Goal: Information Seeking & Learning: Learn about a topic

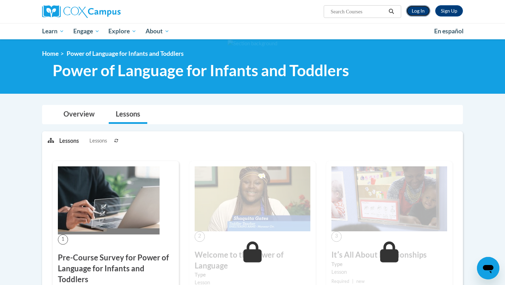
click at [419, 9] on link "Log In" at bounding box center [418, 10] width 24 height 11
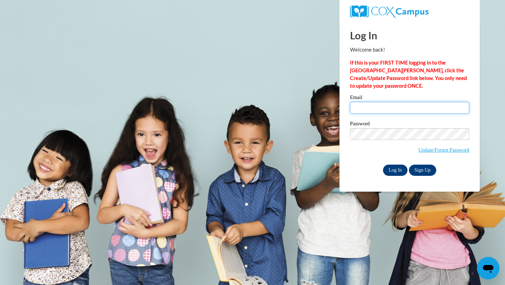
type input "andra.leno01@gmail.com"
click at [394, 168] on input "Log In" at bounding box center [395, 170] width 25 height 11
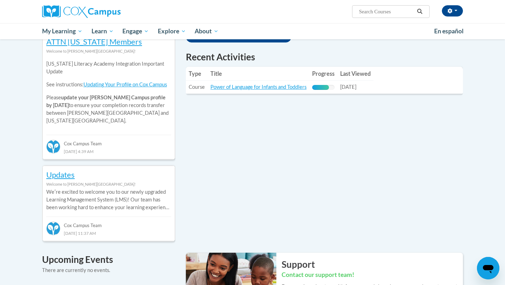
scroll to position [241, 0]
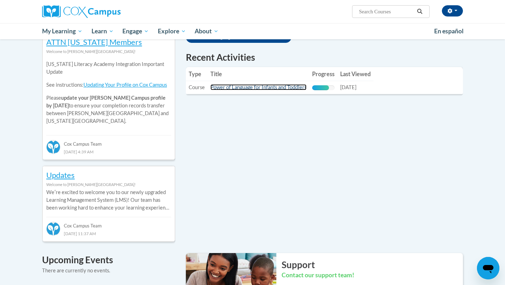
click at [286, 90] on link "Power of Language for Infants and Toddlers" at bounding box center [259, 87] width 96 height 6
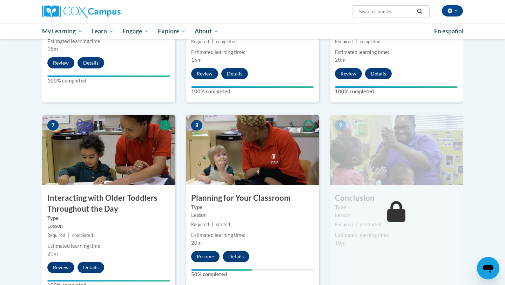
scroll to position [460, 0]
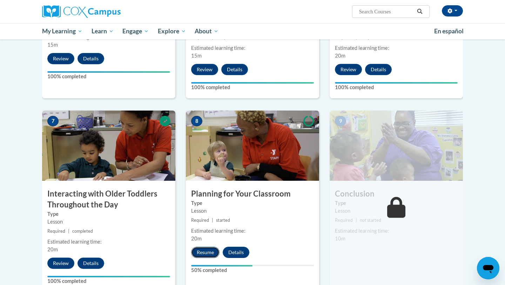
click at [203, 247] on button "Resume" at bounding box center [205, 252] width 28 height 11
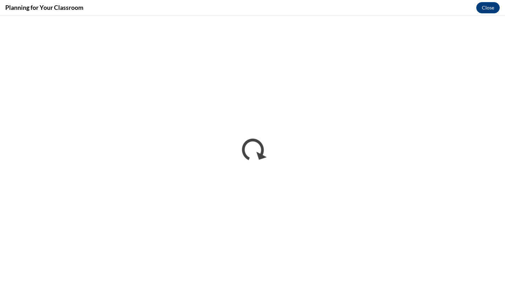
scroll to position [0, 0]
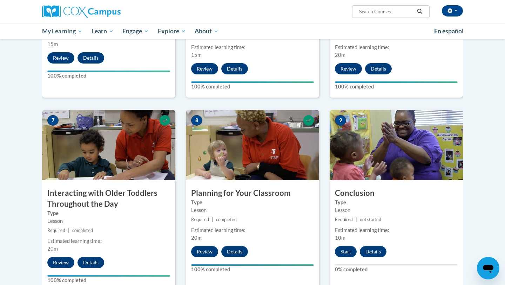
scroll to position [464, 0]
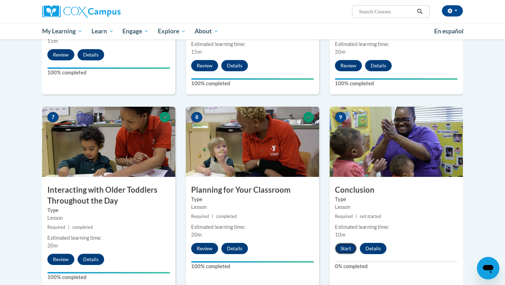
click at [345, 243] on button "Start" at bounding box center [346, 248] width 22 height 11
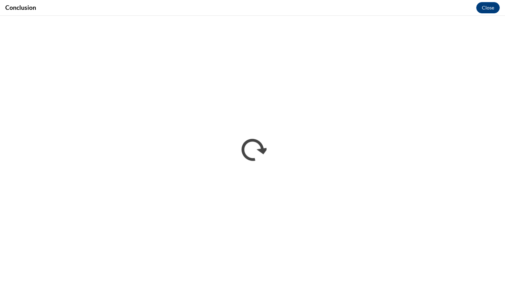
scroll to position [0, 0]
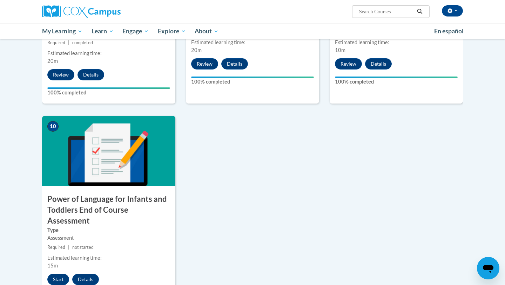
scroll to position [675, 0]
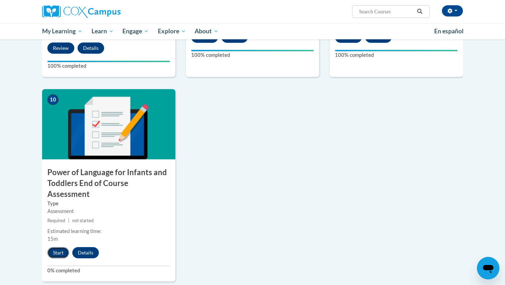
click at [55, 247] on button "Start" at bounding box center [58, 252] width 22 height 11
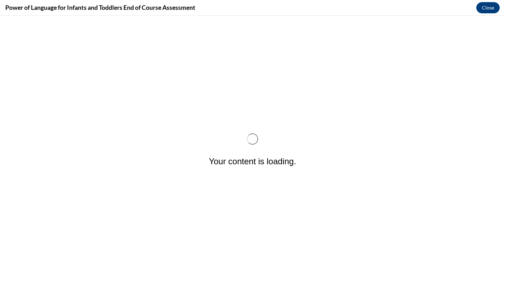
scroll to position [0, 0]
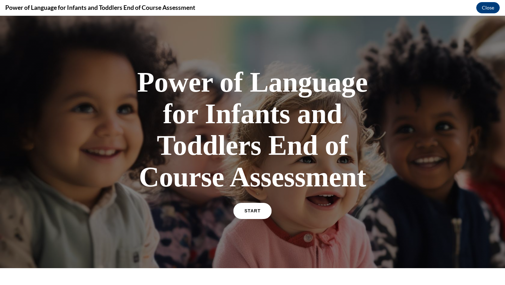
click at [260, 218] on link "START" at bounding box center [252, 211] width 38 height 16
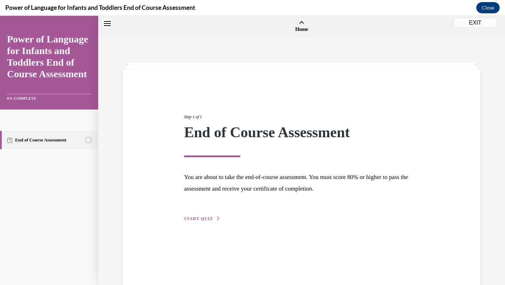
scroll to position [22, 0]
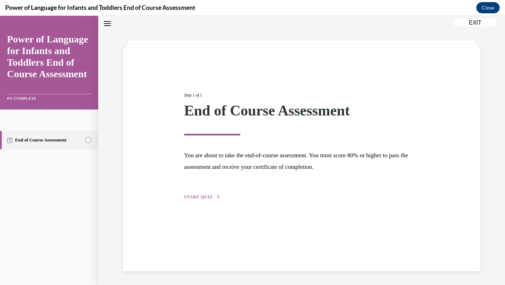
click at [192, 196] on span "START QUIZ" at bounding box center [198, 196] width 29 height 5
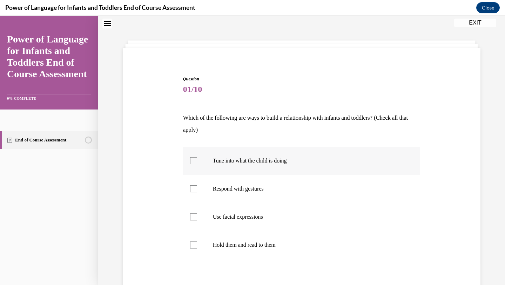
click at [282, 159] on p "Tune into what the child is doing" at bounding box center [308, 160] width 190 height 7
click at [197, 159] on input "Tune into what the child is doing" at bounding box center [193, 160] width 7 height 7
checkbox input "true"
click at [267, 184] on label "Respond with gestures" at bounding box center [302, 189] width 238 height 28
click at [197, 185] on input "Respond with gestures" at bounding box center [193, 188] width 7 height 7
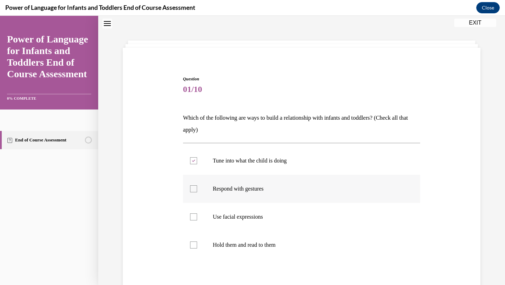
checkbox input "true"
click at [261, 213] on label "Use facial expressions" at bounding box center [302, 217] width 238 height 28
click at [197, 213] on input "Use facial expressions" at bounding box center [193, 216] width 7 height 7
checkbox input "true"
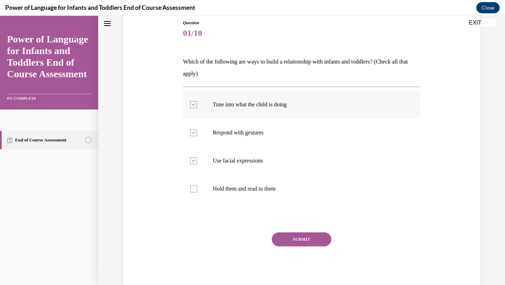
scroll to position [78, 0]
click at [296, 240] on button "SUBMIT" at bounding box center [302, 239] width 60 height 14
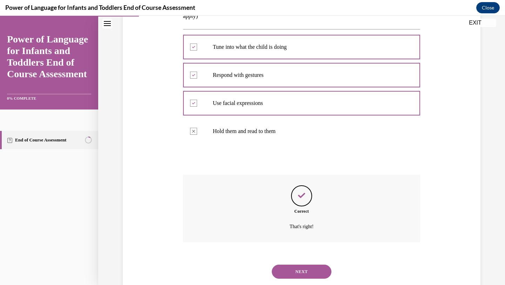
scroll to position [154, 0]
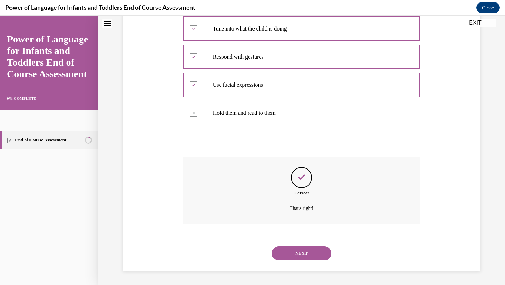
click at [300, 255] on button "NEXT" at bounding box center [302, 253] width 60 height 14
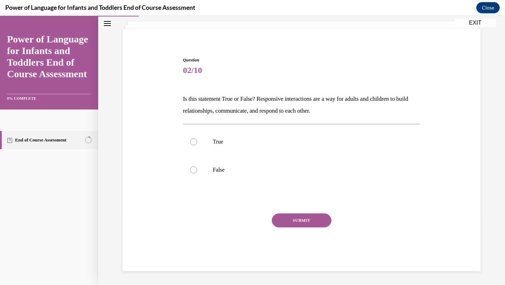
scroll to position [41, 0]
click at [342, 108] on p "Is this statement True or False? Responsive interactions are a way for adults a…" at bounding box center [302, 105] width 238 height 24
click at [232, 142] on p "True" at bounding box center [308, 141] width 190 height 7
click at [197, 142] on input "True" at bounding box center [193, 141] width 7 height 7
radio input "true"
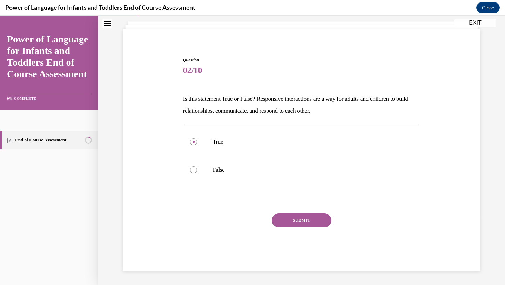
click at [289, 222] on button "SUBMIT" at bounding box center [302, 220] width 60 height 14
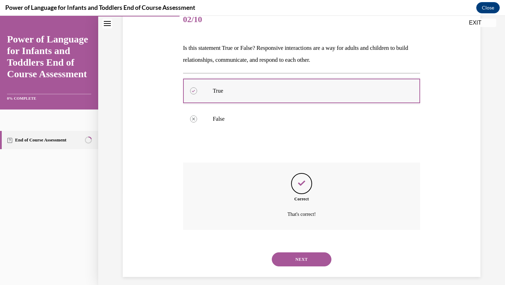
scroll to position [98, 0]
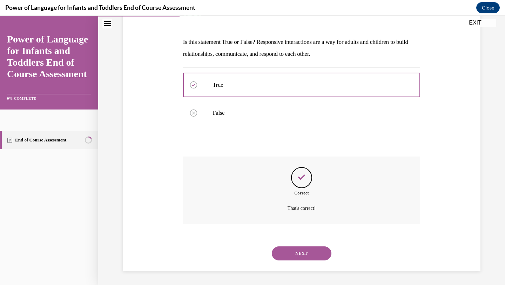
click at [304, 253] on button "NEXT" at bounding box center [302, 253] width 60 height 14
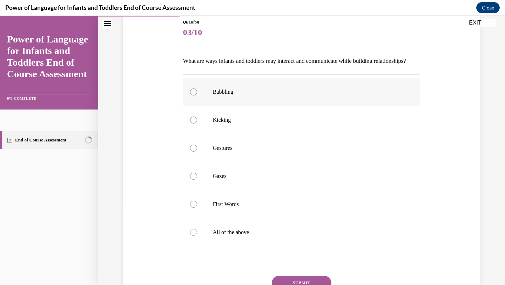
click at [226, 95] on label "Babbling" at bounding box center [302, 92] width 238 height 28
click at [197, 95] on input "Babbling" at bounding box center [193, 91] width 7 height 7
radio input "true"
click at [225, 126] on label "Kicking" at bounding box center [302, 120] width 238 height 28
click at [197, 124] on input "Kicking" at bounding box center [193, 120] width 7 height 7
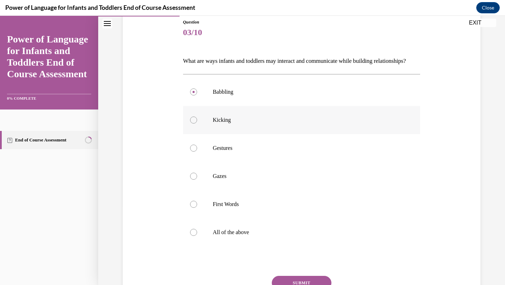
radio input "true"
click at [226, 152] on p "Gestures" at bounding box center [308, 148] width 190 height 7
click at [197, 152] on input "Gestures" at bounding box center [193, 148] width 7 height 7
radio input "true"
click at [199, 246] on label "All of the above" at bounding box center [302, 232] width 238 height 28
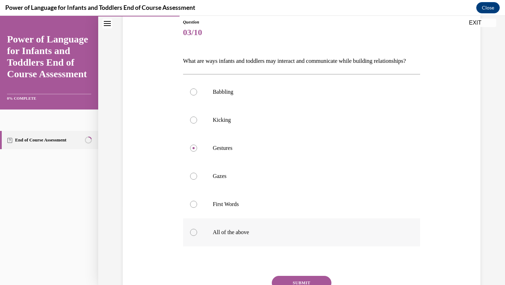
click at [197, 236] on input "All of the above" at bounding box center [193, 232] width 7 height 7
radio input "true"
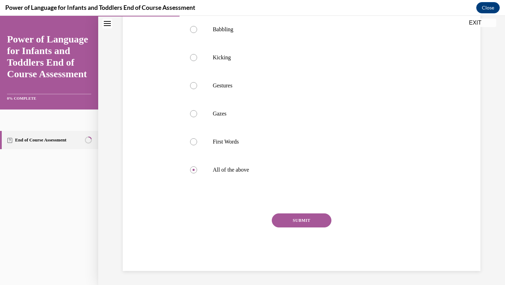
click at [308, 218] on button "SUBMIT" at bounding box center [302, 220] width 60 height 14
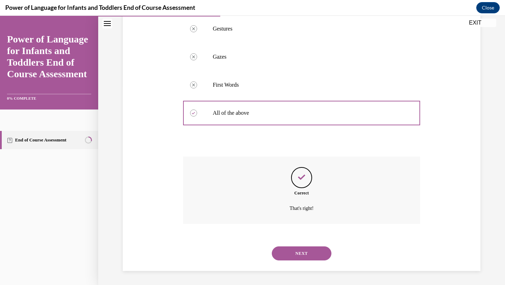
scroll to position [210, 0]
click at [303, 257] on button "NEXT" at bounding box center [302, 253] width 60 height 14
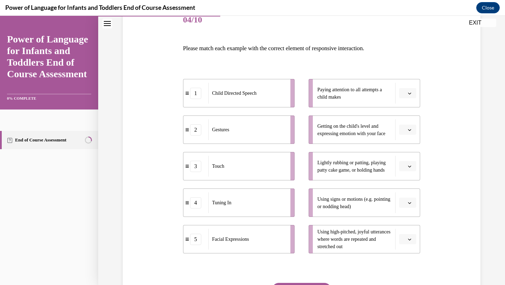
scroll to position [92, 0]
drag, startPoint x: 333, startPoint y: 97, endPoint x: 328, endPoint y: 150, distance: 52.9
click at [329, 151] on ul "Paying attention to all attempts a child makes Getting on the child's level and…" at bounding box center [361, 165] width 119 height 174
click at [428, 77] on div "Question 04/10 Please match each example with the correct element of responsive…" at bounding box center [301, 162] width 361 height 355
click at [411, 88] on button "button" at bounding box center [407, 92] width 17 height 11
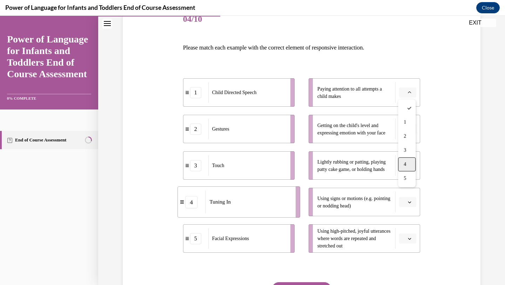
click at [405, 161] on span "4" at bounding box center [405, 164] width 2 height 6
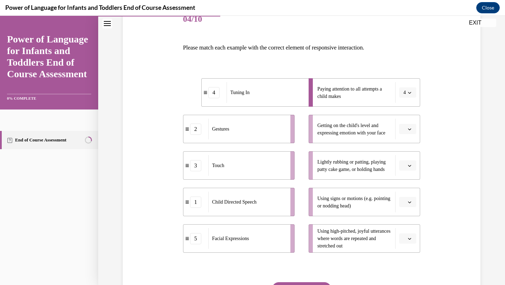
click at [411, 128] on icon "button" at bounding box center [410, 129] width 4 height 4
click at [405, 214] on span "5" at bounding box center [405, 215] width 2 height 6
click at [410, 163] on span "button" at bounding box center [409, 165] width 5 height 5
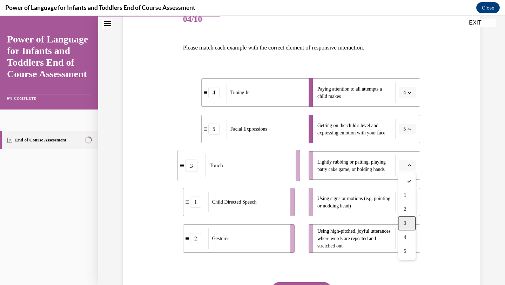
click at [410, 221] on div "3" at bounding box center [407, 223] width 18 height 14
click at [408, 200] on icon "button" at bounding box center [410, 202] width 4 height 4
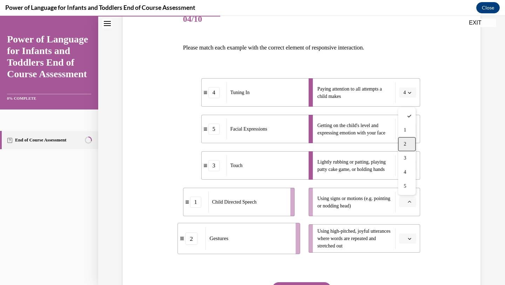
click at [407, 146] on div "2" at bounding box center [407, 144] width 18 height 14
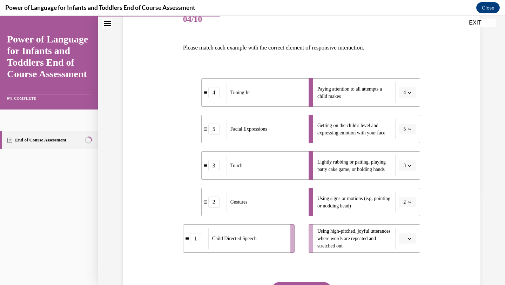
click at [405, 239] on span "Please select an option" at bounding box center [405, 238] width 2 height 7
click at [405, 168] on span "1" at bounding box center [405, 167] width 2 height 6
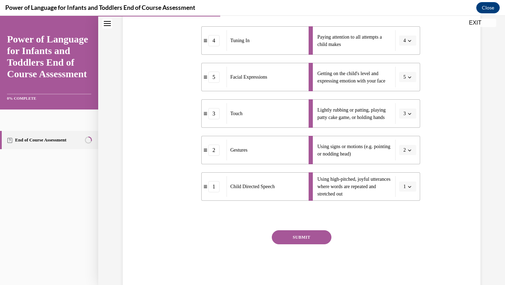
scroll to position [161, 0]
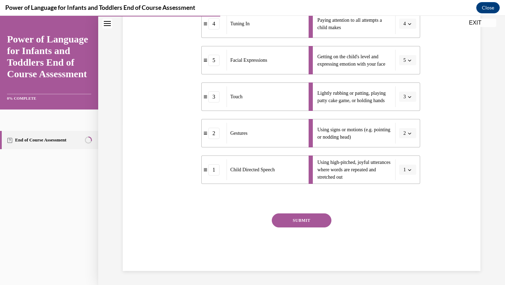
click at [307, 218] on button "SUBMIT" at bounding box center [302, 220] width 60 height 14
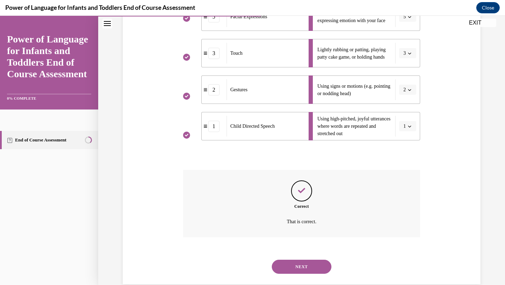
scroll to position [218, 0]
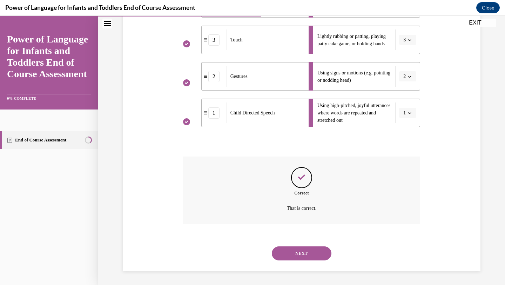
click at [307, 256] on button "NEXT" at bounding box center [302, 253] width 60 height 14
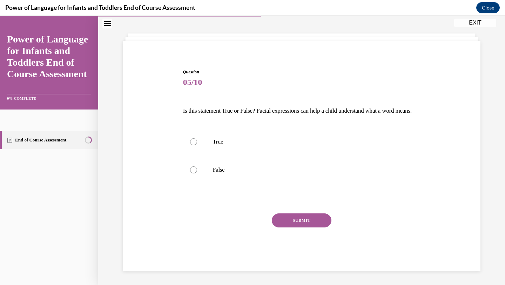
scroll to position [41, 0]
click at [275, 141] on p "True" at bounding box center [308, 141] width 190 height 7
click at [197, 141] on input "True" at bounding box center [193, 141] width 7 height 7
radio input "true"
click at [305, 217] on button "SUBMIT" at bounding box center [302, 220] width 60 height 14
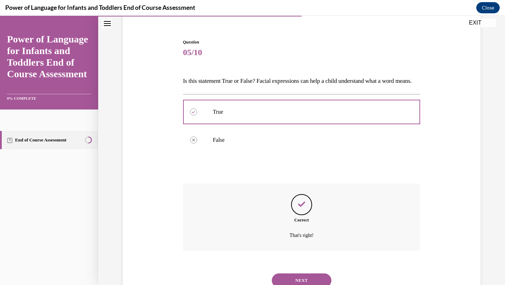
scroll to position [98, 0]
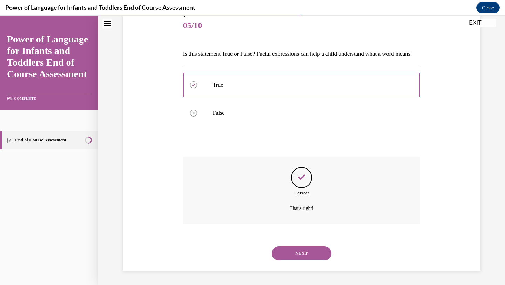
click at [295, 258] on button "NEXT" at bounding box center [302, 253] width 60 height 14
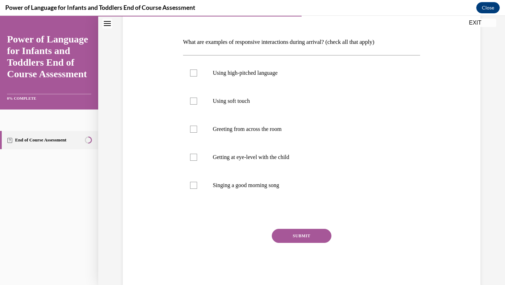
scroll to position [78, 0]
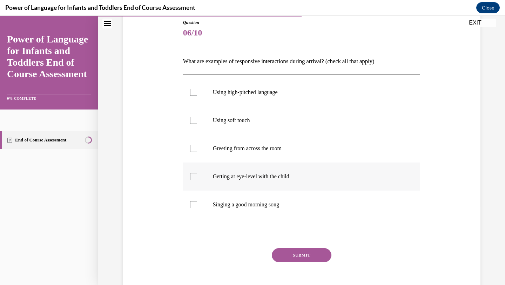
click at [360, 179] on p "Getting at eye-level with the child" at bounding box center [308, 176] width 190 height 7
click at [197, 179] on input "Getting at eye-level with the child" at bounding box center [193, 176] width 7 height 7
checkbox input "true"
click at [340, 205] on p "Singing a good morning song" at bounding box center [308, 204] width 190 height 7
click at [197, 205] on input "Singing a good morning song" at bounding box center [193, 204] width 7 height 7
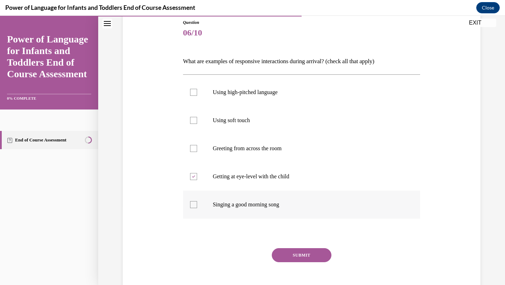
checkbox input "true"
click at [292, 89] on p "Using high-pitched language" at bounding box center [308, 92] width 190 height 7
click at [197, 89] on input "Using high-pitched language" at bounding box center [193, 92] width 7 height 7
checkbox input "true"
click at [284, 113] on label "Using soft touch" at bounding box center [302, 120] width 238 height 28
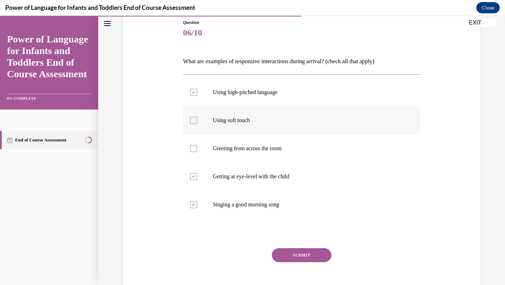
click at [197, 117] on input "Using soft touch" at bounding box center [193, 120] width 7 height 7
checkbox input "true"
click at [292, 254] on button "SUBMIT" at bounding box center [302, 255] width 60 height 14
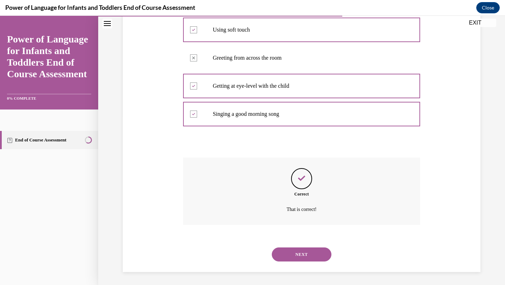
scroll to position [170, 0]
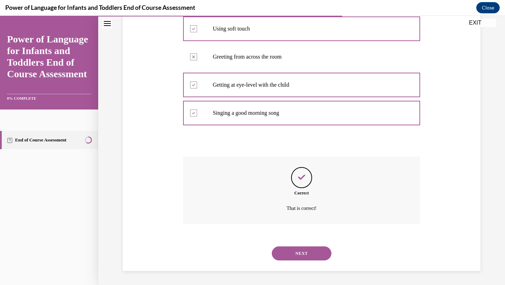
click at [298, 259] on button "NEXT" at bounding box center [302, 253] width 60 height 14
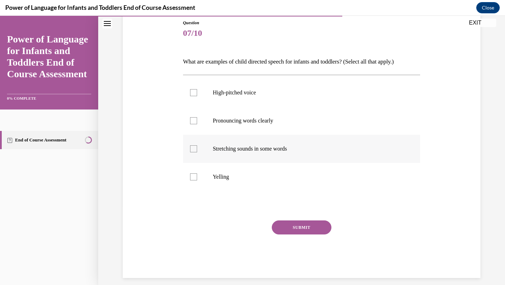
click at [281, 146] on p "Stretching sounds in some words" at bounding box center [308, 148] width 190 height 7
click at [197, 146] on input "Stretching sounds in some words" at bounding box center [193, 148] width 7 height 7
checkbox input "true"
click at [285, 127] on label "Pronouncing words clearly" at bounding box center [302, 121] width 238 height 28
click at [197, 124] on input "Pronouncing words clearly" at bounding box center [193, 120] width 7 height 7
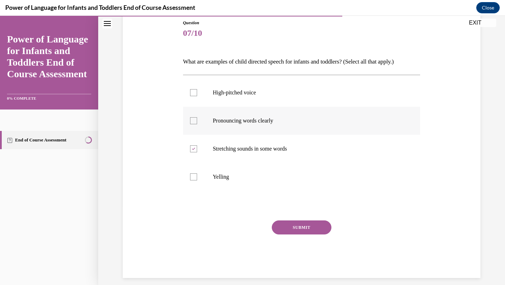
checkbox input "true"
click at [276, 98] on label "High-pitched voice" at bounding box center [302, 93] width 238 height 28
click at [197, 96] on input "High-pitched voice" at bounding box center [193, 92] width 7 height 7
checkbox input "true"
click at [297, 229] on button "SUBMIT" at bounding box center [302, 227] width 60 height 14
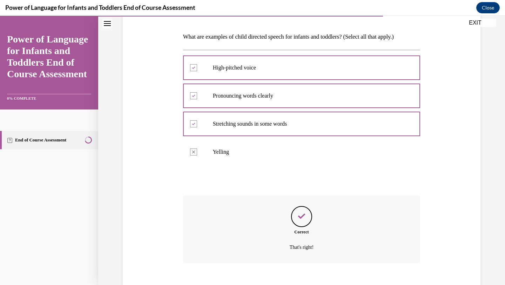
scroll to position [142, 0]
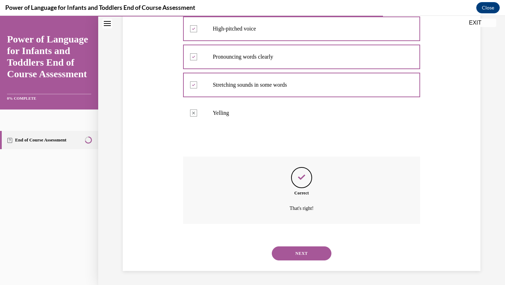
click at [306, 254] on button "NEXT" at bounding box center [302, 253] width 60 height 14
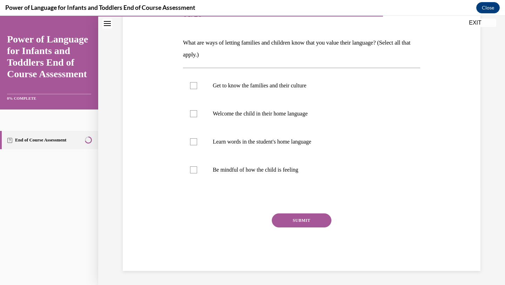
scroll to position [78, 0]
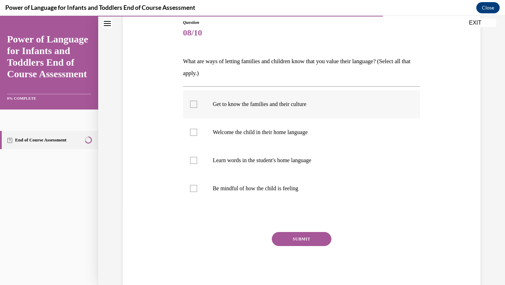
click at [300, 101] on p "Get to know the families and their culture" at bounding box center [308, 104] width 190 height 7
click at [197, 101] on input "Get to know the families and their culture" at bounding box center [193, 104] width 7 height 7
checkbox input "true"
click at [308, 132] on p "Welcome the child in their home language" at bounding box center [308, 132] width 190 height 7
click at [197, 132] on input "Welcome the child in their home language" at bounding box center [193, 132] width 7 height 7
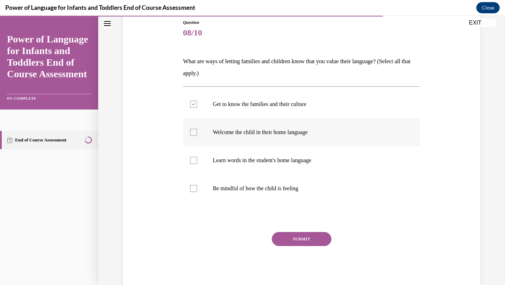
checkbox input "true"
click at [311, 162] on p "Learn words in the student's home language" at bounding box center [308, 160] width 190 height 7
click at [197, 162] on input "Learn words in the student's home language" at bounding box center [193, 160] width 7 height 7
checkbox input "true"
click at [311, 240] on button "SUBMIT" at bounding box center [302, 239] width 60 height 14
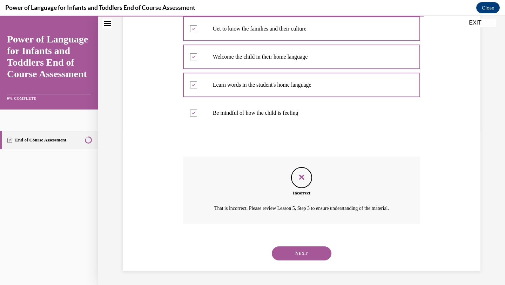
scroll to position [162, 0]
click at [310, 251] on button "NEXT" at bounding box center [302, 253] width 60 height 14
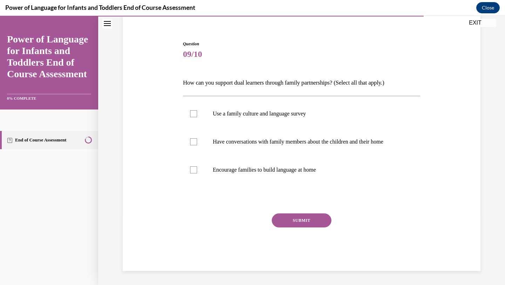
scroll to position [57, 0]
click at [232, 139] on p "Have conversations with family members about the children and their home" at bounding box center [308, 141] width 190 height 7
click at [197, 139] on input "Have conversations with family members about the children and their home" at bounding box center [193, 141] width 7 height 7
checkbox input "true"
click at [219, 166] on label "Encourage families to build language at home" at bounding box center [302, 170] width 238 height 28
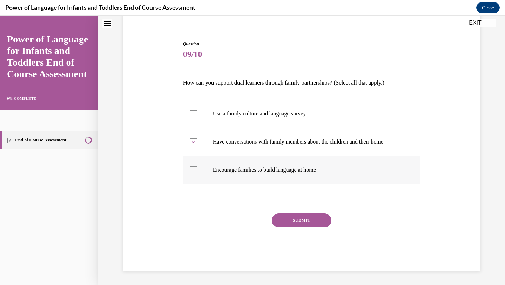
click at [197, 166] on input "Encourage families to build language at home" at bounding box center [193, 169] width 7 height 7
checkbox input "true"
click at [275, 126] on label "Use a family culture and language survey" at bounding box center [302, 114] width 238 height 28
click at [197, 117] on input "Use a family culture and language survey" at bounding box center [193, 113] width 7 height 7
checkbox input "true"
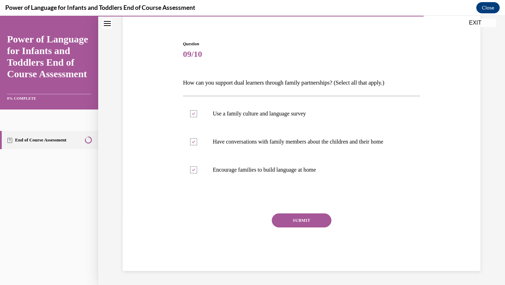
click at [299, 221] on button "SUBMIT" at bounding box center [302, 220] width 60 height 14
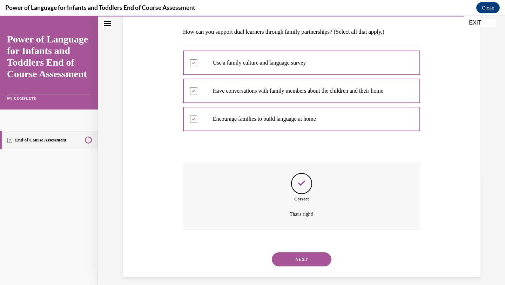
scroll to position [114, 0]
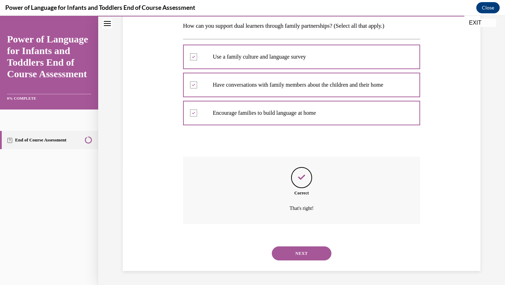
click at [300, 254] on button "NEXT" at bounding box center [302, 253] width 60 height 14
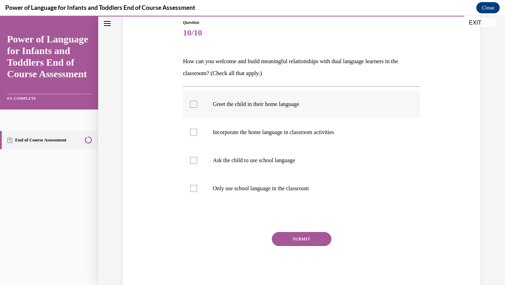
click at [257, 106] on p "Greet the child in their home language" at bounding box center [308, 104] width 190 height 7
click at [197, 106] on input "Greet the child in their home language" at bounding box center [193, 104] width 7 height 7
checkbox input "true"
click at [272, 128] on label "Incorporate the home language in classroom activities" at bounding box center [302, 132] width 238 height 28
click at [197, 129] on input "Incorporate the home language in classroom activities" at bounding box center [193, 132] width 7 height 7
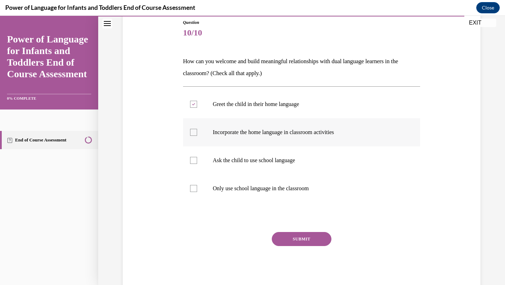
checkbox input "true"
click at [303, 242] on button "SUBMIT" at bounding box center [302, 239] width 60 height 14
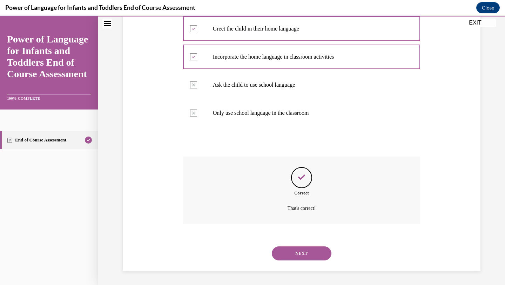
click at [308, 255] on button "NEXT" at bounding box center [302, 253] width 60 height 14
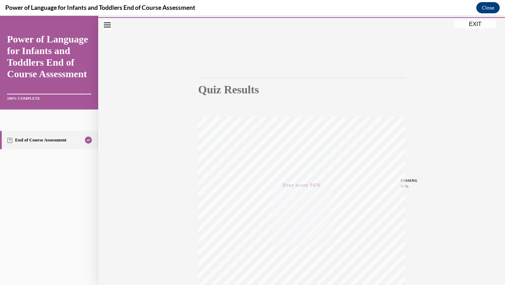
scroll to position [91, 0]
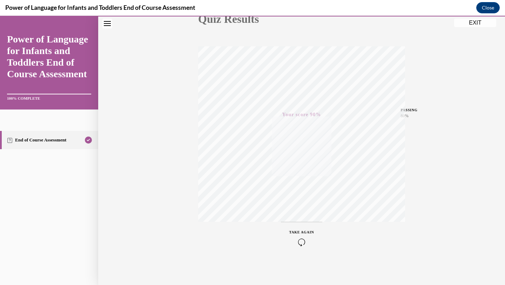
click at [463, 20] on button "EXIT" at bounding box center [475, 23] width 42 height 8
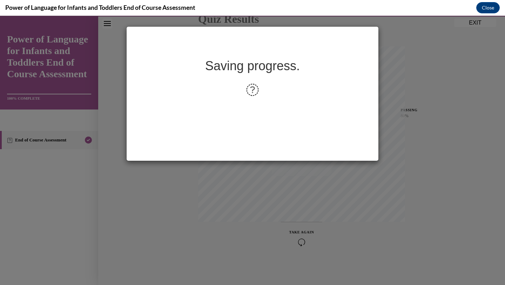
click at [252, 95] on icon at bounding box center [253, 90] width 14 height 14
click at [414, 147] on div "Saving progress." at bounding box center [252, 150] width 505 height 269
click at [412, 106] on div "Saving progress." at bounding box center [252, 150] width 505 height 269
click at [486, 11] on button "Close" at bounding box center [489, 7] width 24 height 11
click at [485, 7] on button "Close" at bounding box center [489, 7] width 24 height 11
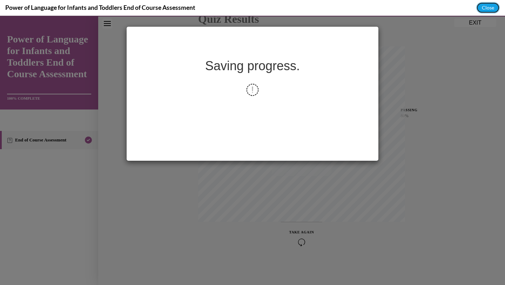
click at [485, 7] on button "Close" at bounding box center [489, 7] width 24 height 11
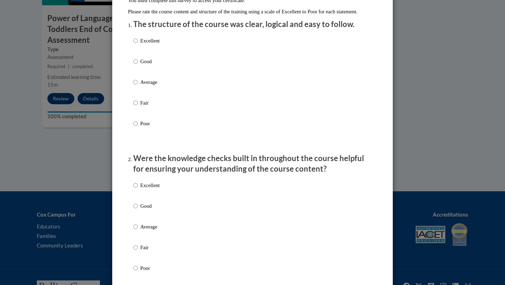
scroll to position [80, 0]
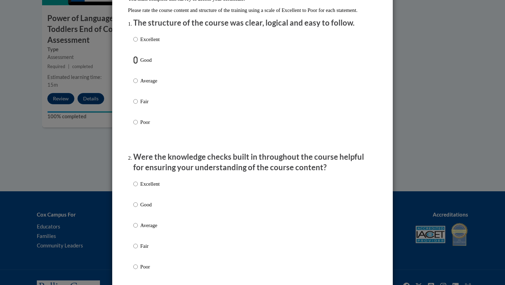
click at [136, 64] on input "Good" at bounding box center [135, 60] width 5 height 8
radio input "true"
click at [138, 212] on label "Good" at bounding box center [146, 210] width 26 height 19
click at [138, 208] on input "Good" at bounding box center [135, 205] width 5 height 8
radio input "true"
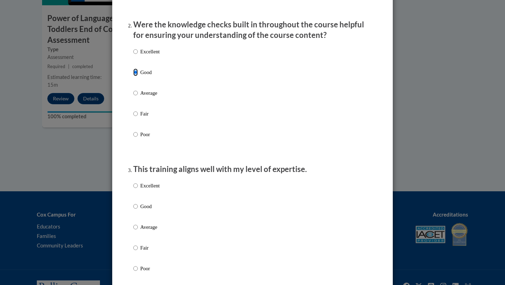
scroll to position [232, 0]
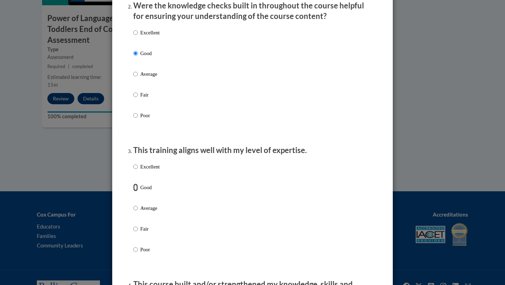
click at [137, 191] on input "Good" at bounding box center [135, 188] width 5 height 8
radio input "true"
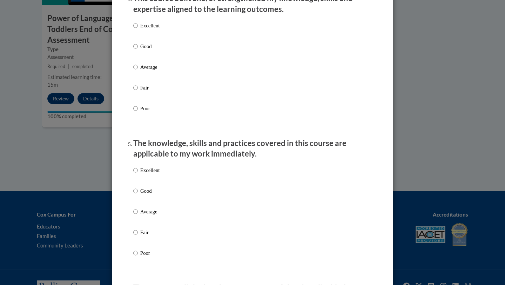
scroll to position [515, 0]
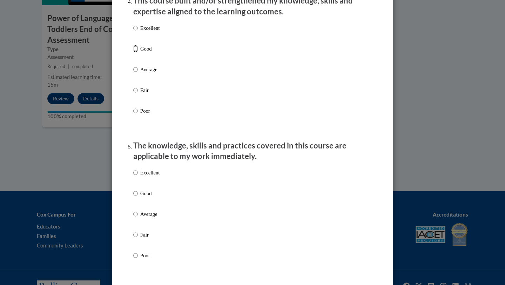
click at [136, 53] on input "Good" at bounding box center [135, 49] width 5 height 8
radio input "true"
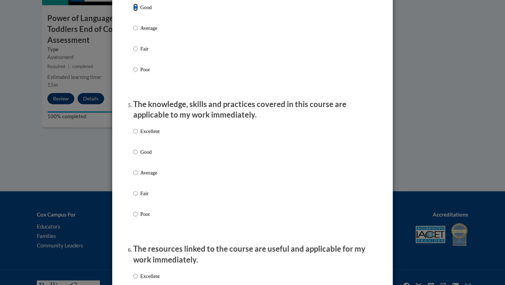
scroll to position [558, 0]
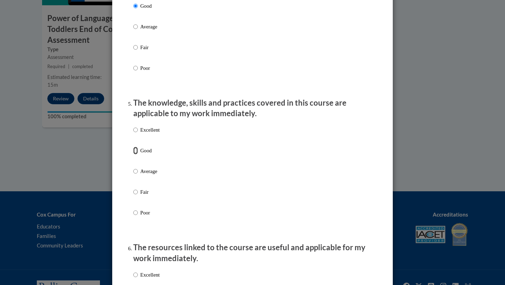
click at [137, 154] on input "Good" at bounding box center [135, 151] width 5 height 8
radio input "true"
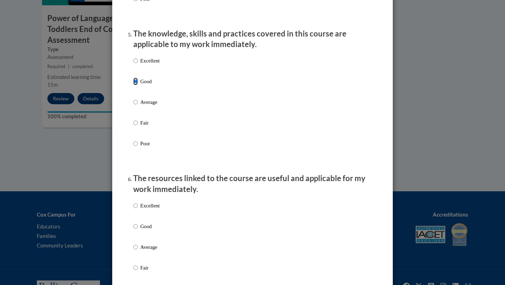
scroll to position [634, 0]
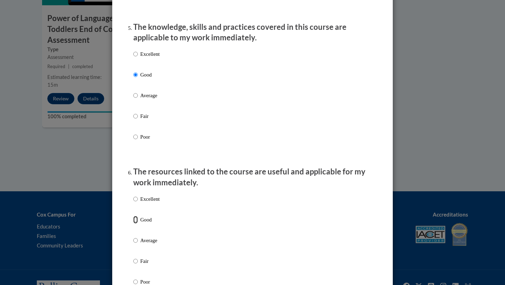
click at [137, 224] on input "Good" at bounding box center [135, 220] width 5 height 8
radio input "true"
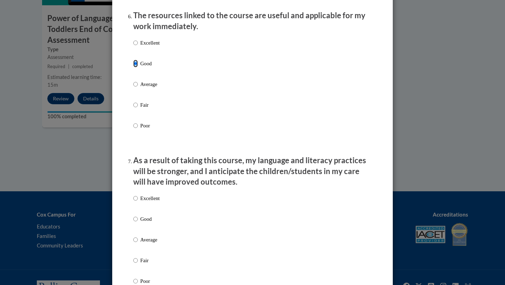
scroll to position [838, 0]
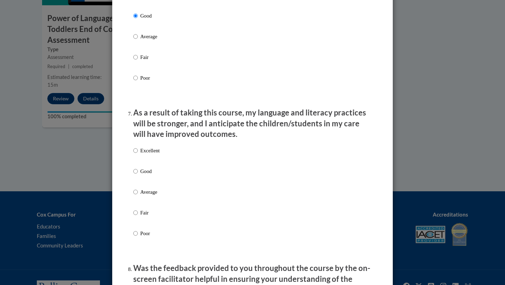
click at [139, 177] on label "Good" at bounding box center [146, 176] width 26 height 19
click at [138, 175] on input "Good" at bounding box center [135, 171] width 5 height 8
radio input "true"
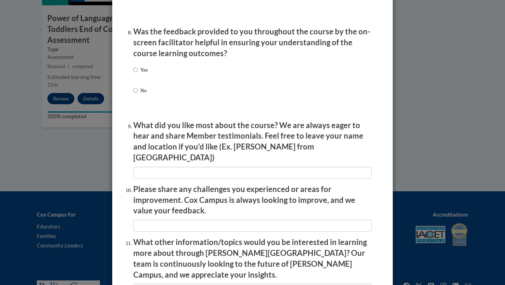
scroll to position [1074, 0]
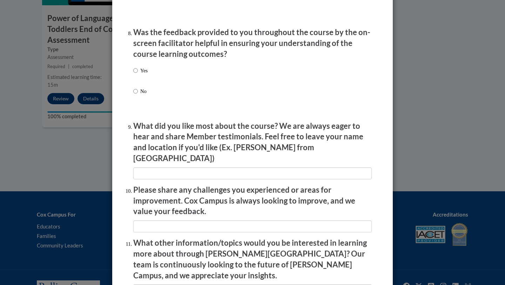
click at [150, 78] on div "Yes No" at bounding box center [252, 89] width 239 height 52
click at [136, 74] on input "Yes" at bounding box center [135, 71] width 5 height 8
radio input "true"
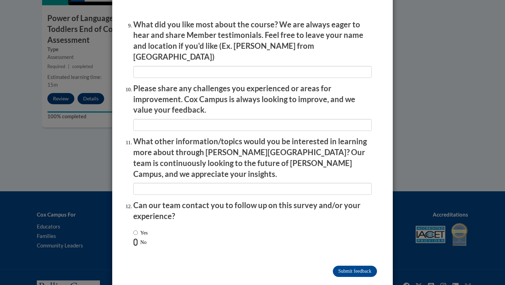
click at [134, 238] on input "No" at bounding box center [135, 242] width 5 height 8
radio input "true"
click at [336, 266] on input "Submit feedback" at bounding box center [355, 271] width 44 height 11
click at [345, 266] on input "Submitting" at bounding box center [355, 271] width 44 height 11
click at [363, 266] on input "Submitting" at bounding box center [355, 271] width 44 height 11
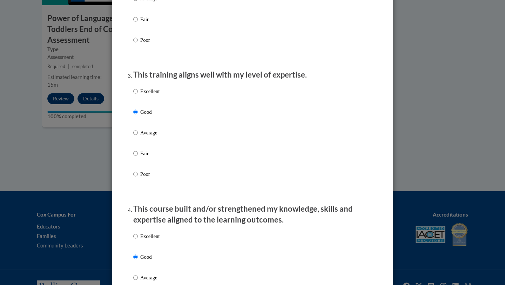
scroll to position [313, 0]
